Goal: Navigation & Orientation: Go to known website

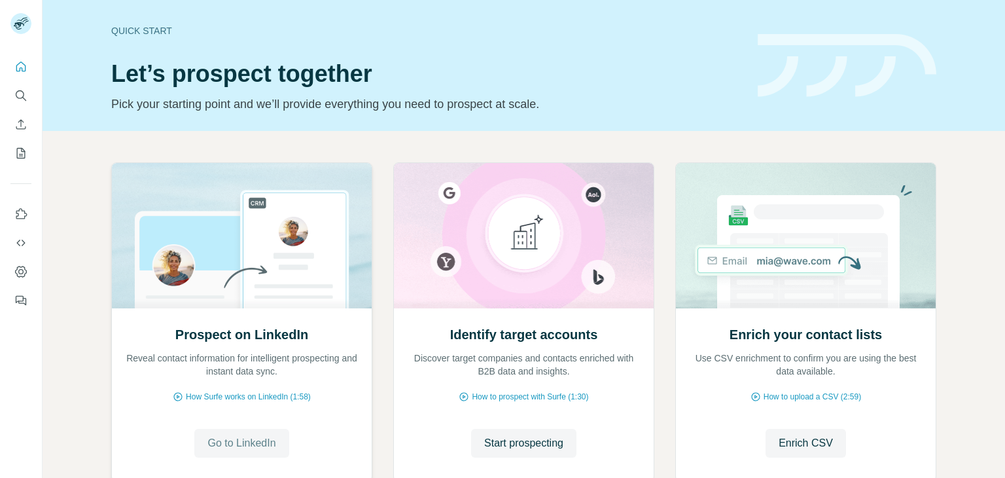
click at [273, 445] on span "Go to LinkedIn" at bounding box center [241, 443] width 68 height 16
